Goal: Task Accomplishment & Management: Use online tool/utility

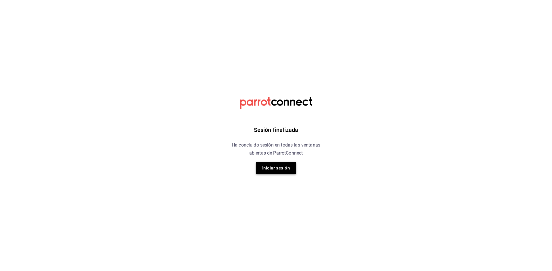
click at [272, 172] on button "Iniciar sesión" at bounding box center [276, 168] width 40 height 12
